Goal: Task Accomplishment & Management: Manage account settings

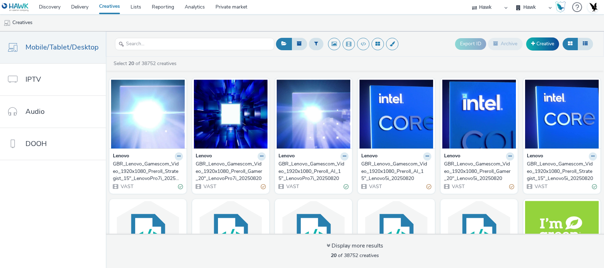
select select "11a7df10-284f-415c-b52a-427acf4c31ae"
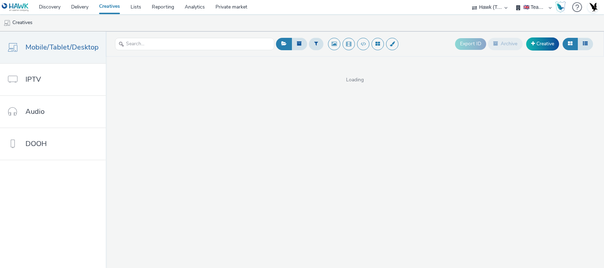
select select "2fc77e36-bb93-4aa3-9dff-dcb08e02eac6"
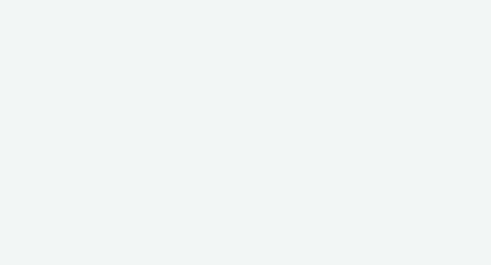
select select "2fc77e36-bb93-4aa3-9dff-dcb08e02eac6"
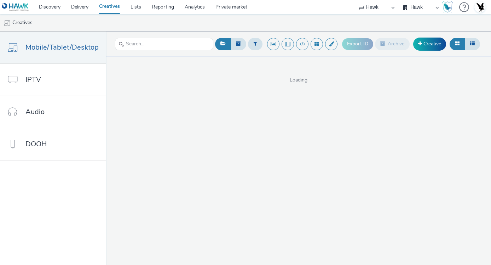
select select "11a7df10-284f-415c-b52a-427acf4c31ae"
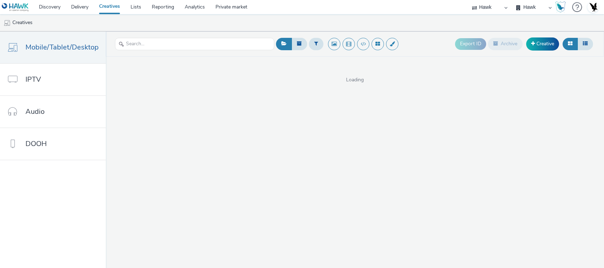
select select "11a7df10-284f-415c-b52a-427acf4c31ae"
select select "23ac11bc-76f7-45aa-bb6e-913a84dd47ea"
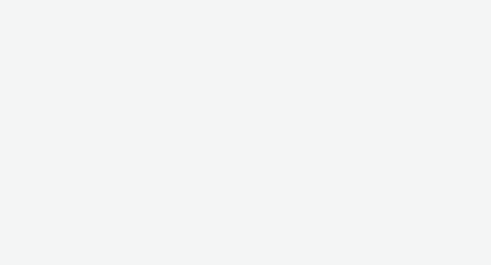
select select "11a7df10-284f-415c-b52a-427acf4c31ae"
select select "23ac11bc-76f7-45aa-bb6e-913a84dd47ea"
select select "11a7df10-284f-415c-b52a-427acf4c31ae"
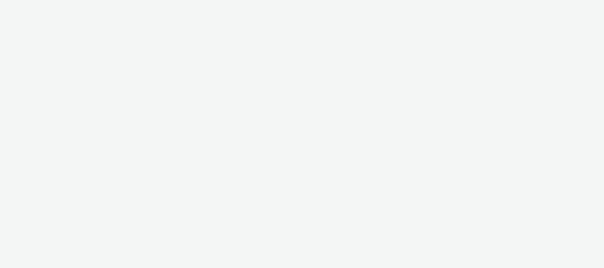
select select "11a7df10-284f-415c-b52a-427acf4c31ae"
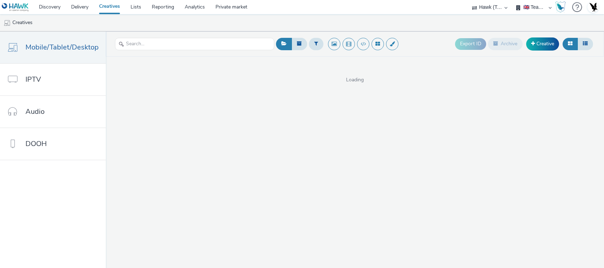
select select "2fc77e36-bb93-4aa3-9dff-dcb08e02eac6"
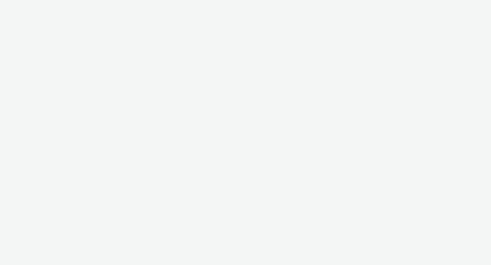
select select "2fc77e36-bb93-4aa3-9dff-dcb08e02eac6"
